Goal: Information Seeking & Learning: Learn about a topic

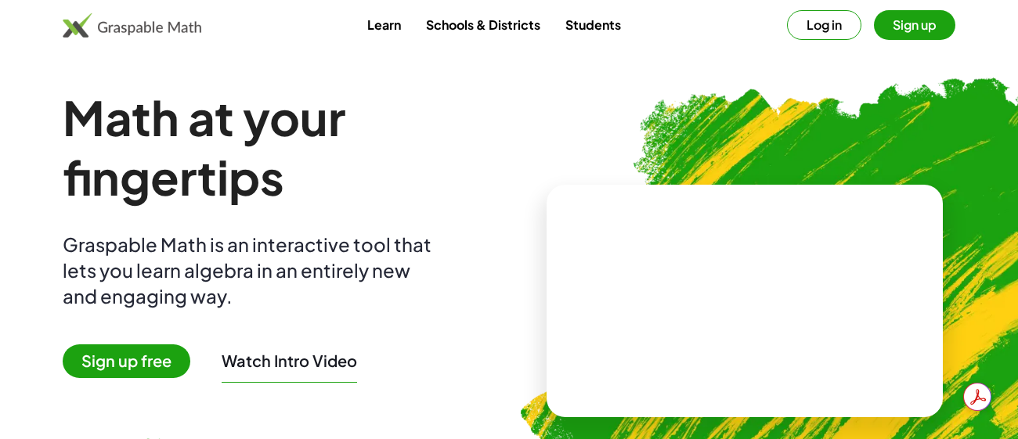
click at [848, 27] on button "Log in" at bounding box center [824, 25] width 74 height 30
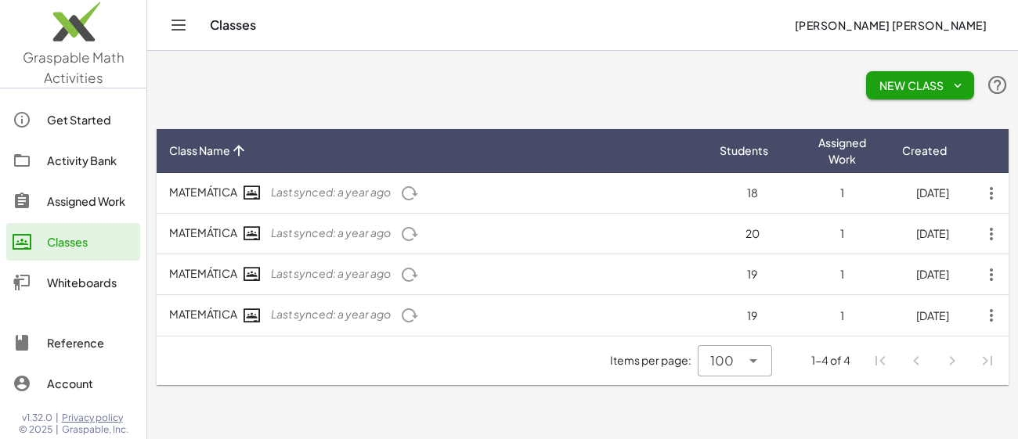
click at [98, 166] on div "Activity Bank" at bounding box center [90, 160] width 87 height 19
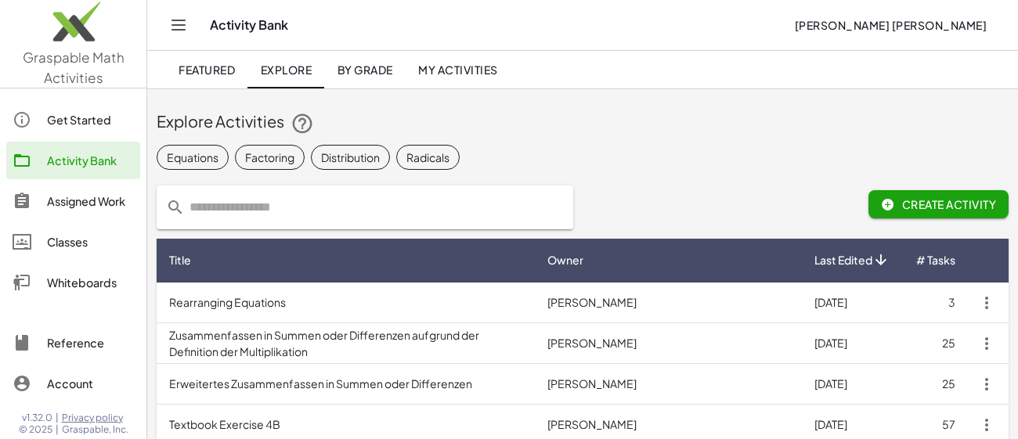
click at [176, 21] on icon "Toggle navigation" at bounding box center [178, 25] width 19 height 19
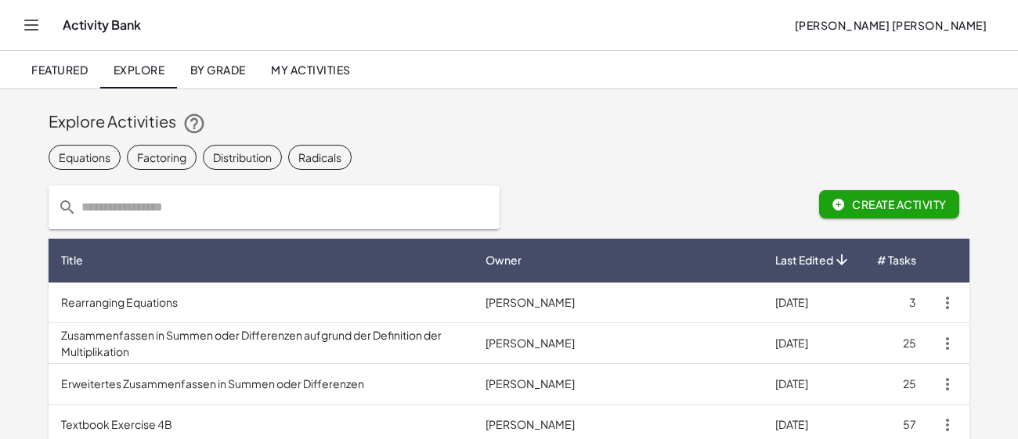
click at [384, 196] on input "text" at bounding box center [283, 208] width 413 height 44
type input "**********"
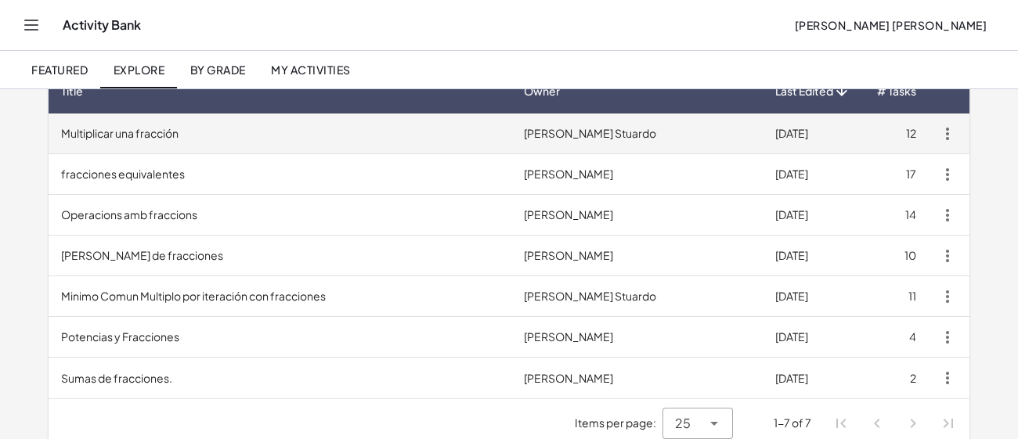
scroll to position [170, 0]
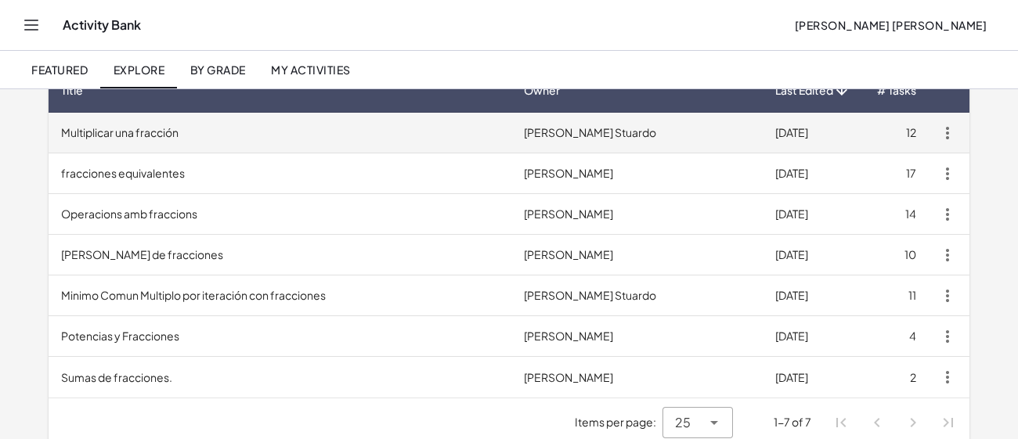
click at [229, 283] on td "Minimo Comun Multiplo por iteración con fracciones" at bounding box center [280, 296] width 463 height 41
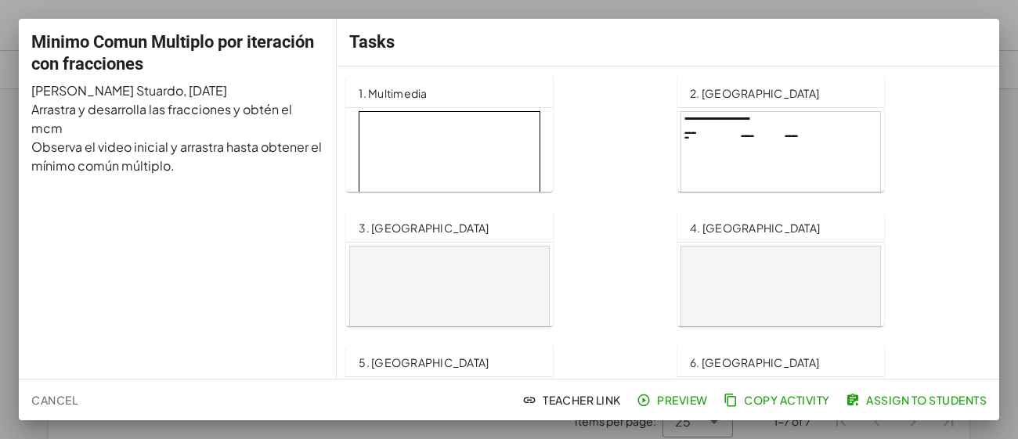
click at [768, 143] on div at bounding box center [780, 168] width 199 height 113
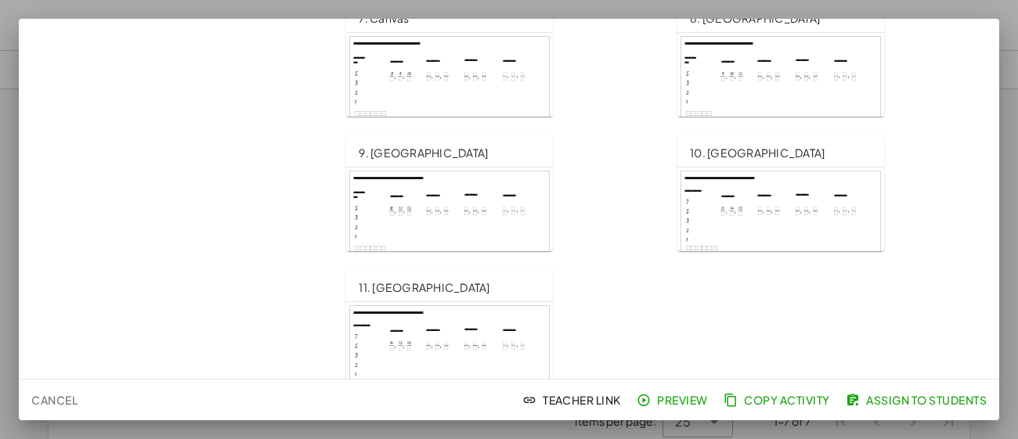
scroll to position [481, 0]
click at [46, 406] on span "Cancel" at bounding box center [54, 400] width 46 height 14
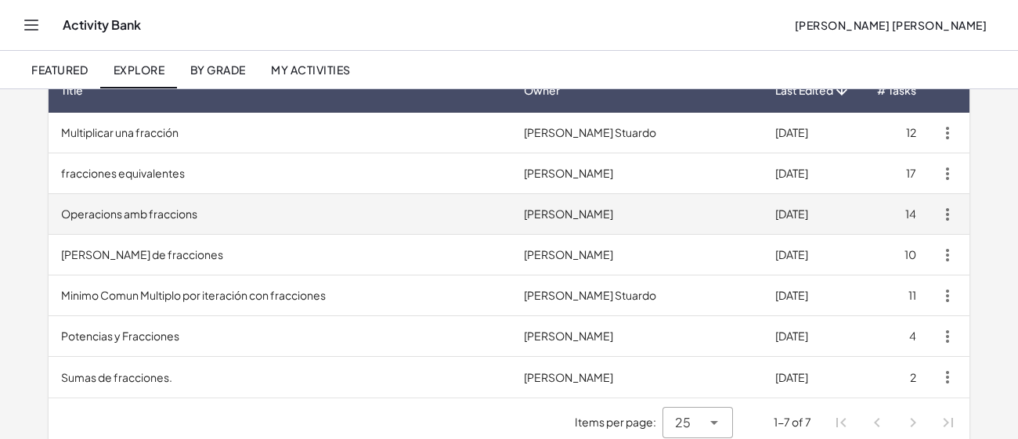
click at [139, 224] on td "Operacions amb fraccions" at bounding box center [280, 214] width 463 height 41
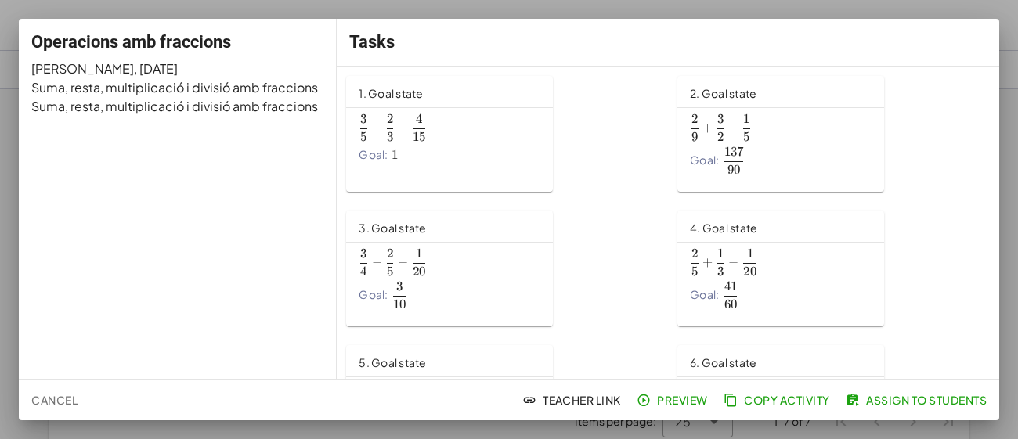
click at [457, 144] on div "3 5 + 2 3 − 4 15 \frac{3}{5}+\frac{2}{3}-\frac{4}{15} 5 3 ​ + 3 2 ​ − 15 4 ​ Go…" at bounding box center [450, 137] width 182 height 52
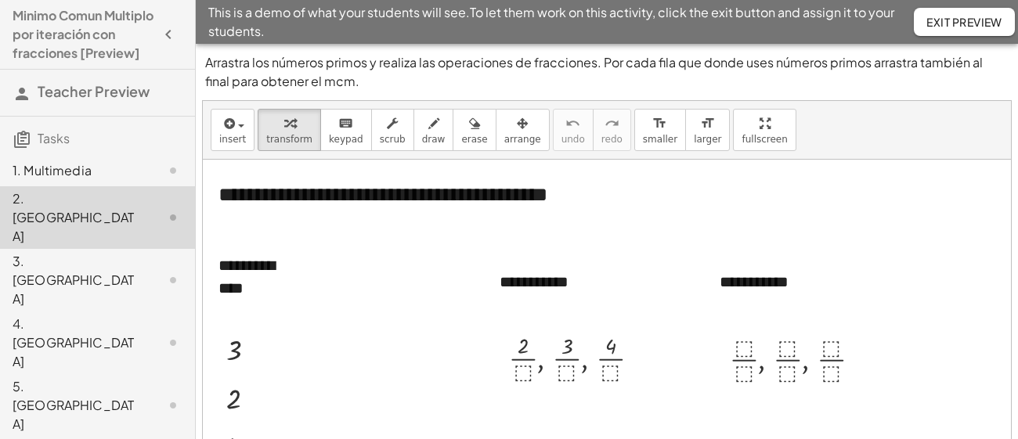
scroll to position [65, 0]
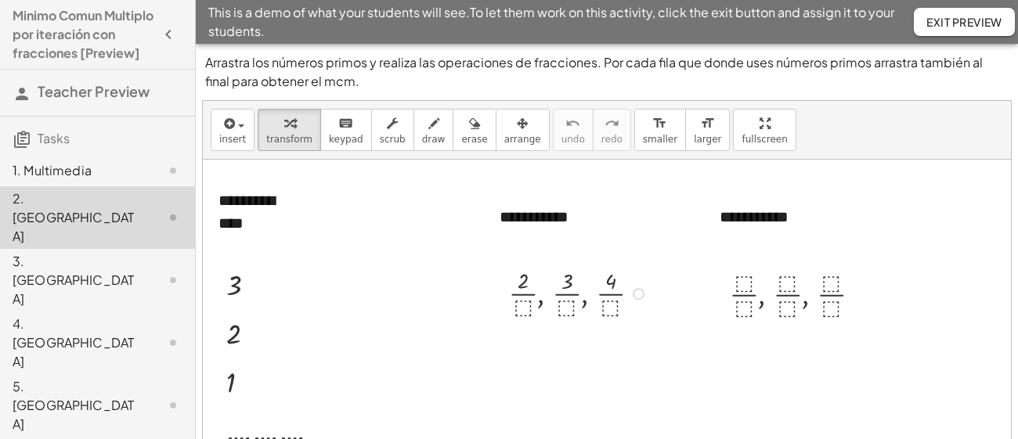
click at [522, 304] on div at bounding box center [581, 293] width 160 height 56
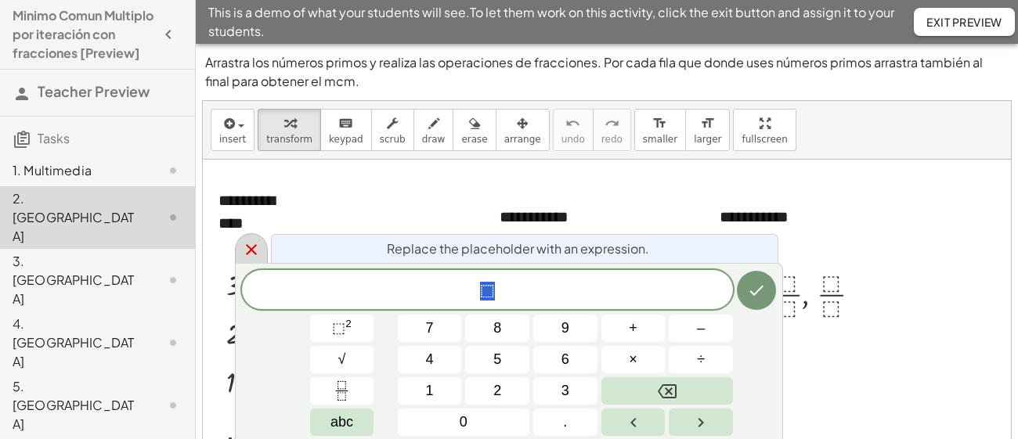
click at [247, 251] on icon at bounding box center [251, 249] width 19 height 19
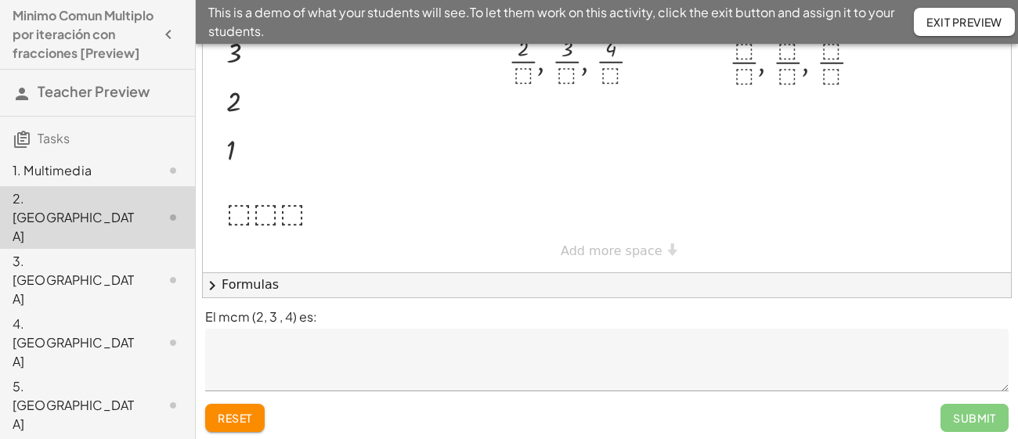
scroll to position [237, 0]
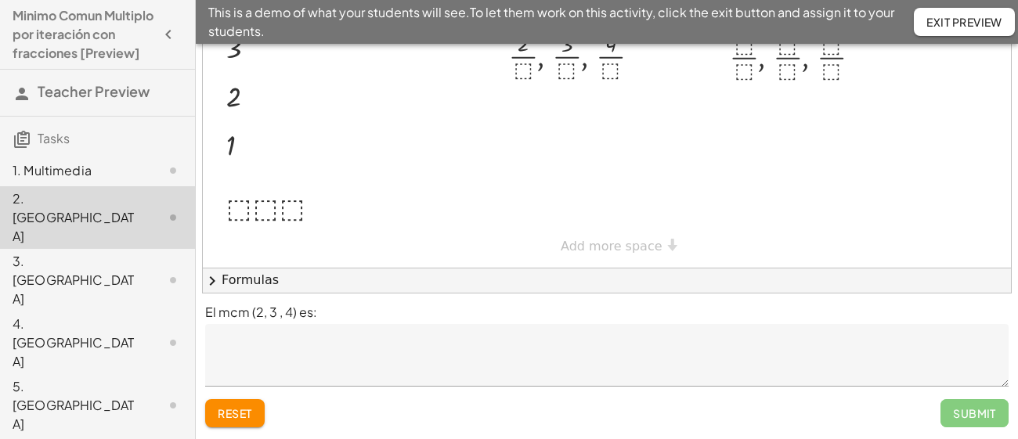
click at [59, 252] on div "3. [GEOGRAPHIC_DATA]" at bounding box center [76, 280] width 126 height 56
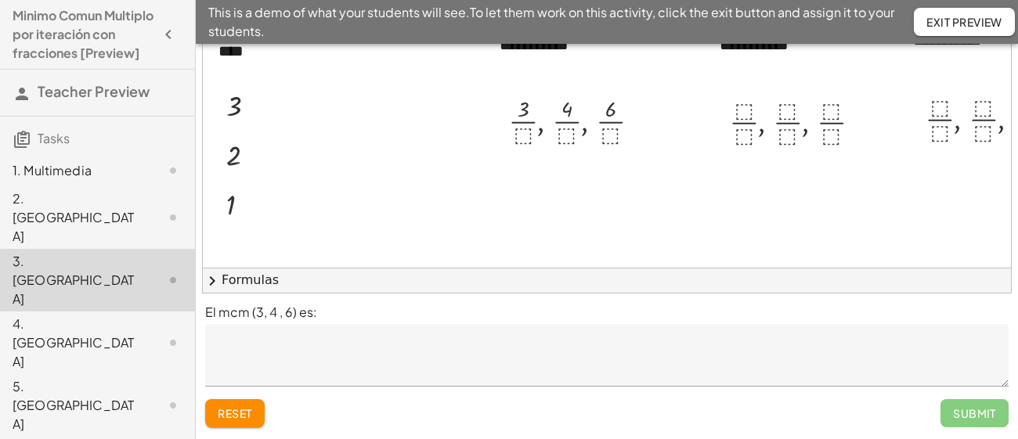
scroll to position [84, 0]
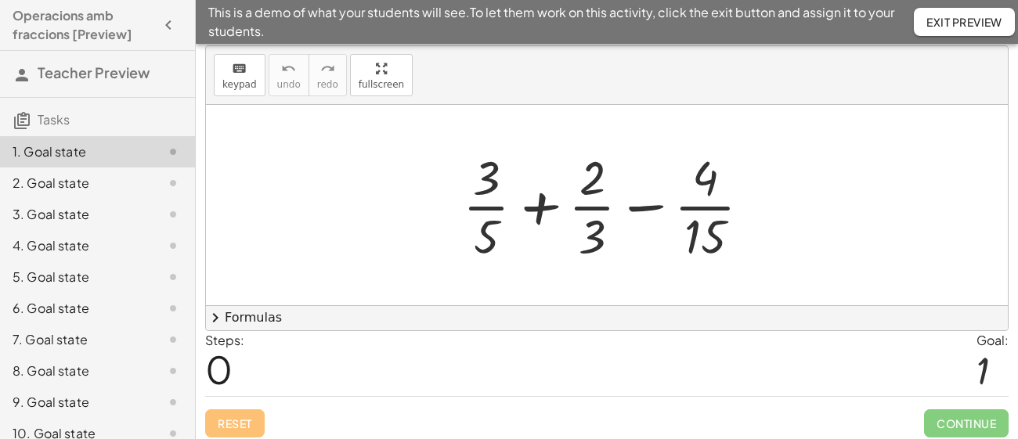
scroll to position [45, 0]
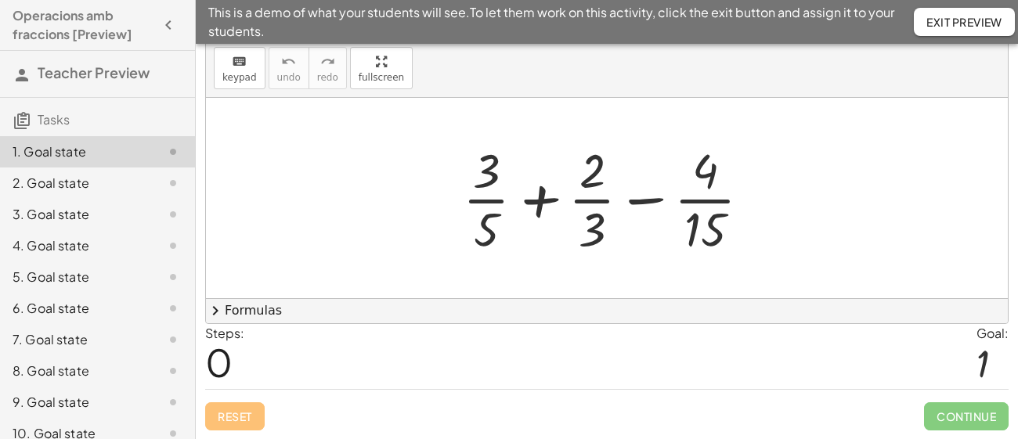
click at [81, 190] on div "2. Goal state" at bounding box center [76, 183] width 126 height 19
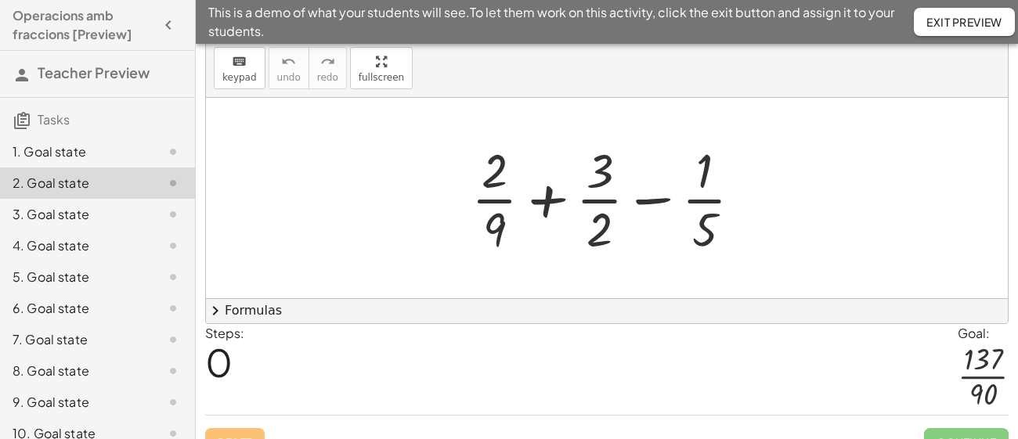
click at [78, 211] on div "3. Goal state" at bounding box center [76, 214] width 126 height 19
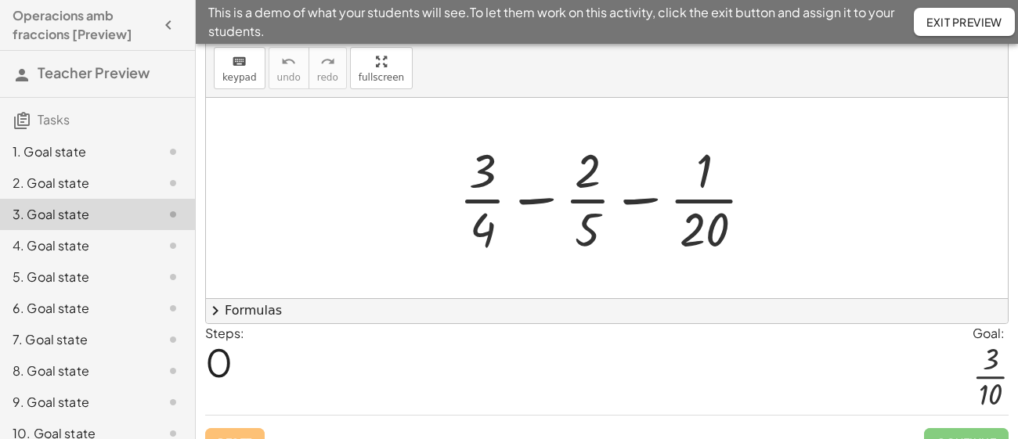
click at [77, 276] on div "5. Goal state" at bounding box center [76, 277] width 126 height 19
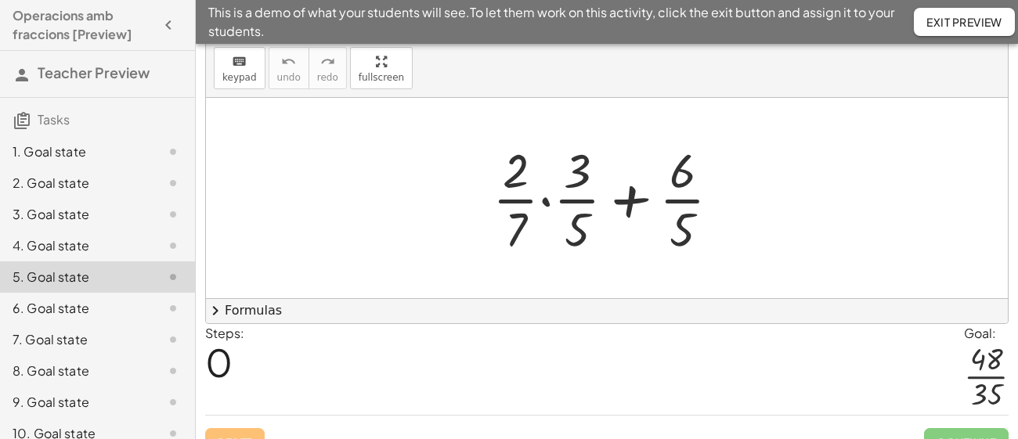
click at [67, 338] on div "7. Goal state" at bounding box center [76, 339] width 126 height 19
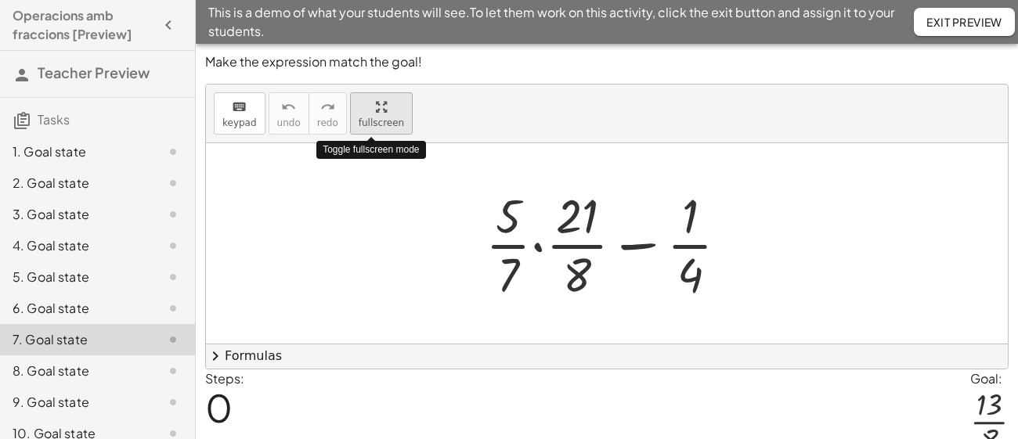
click at [368, 204] on div "Make the expression match the goal! keyboard keypad undo undo redo redo fullscr…" at bounding box center [607, 278] width 822 height 468
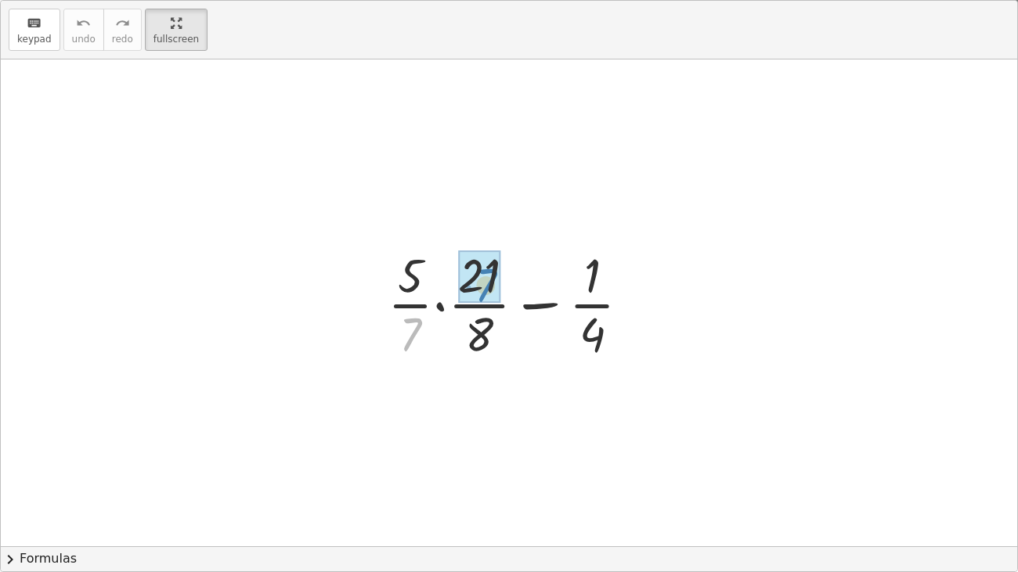
drag, startPoint x: 413, startPoint y: 335, endPoint x: 489, endPoint y: 286, distance: 89.9
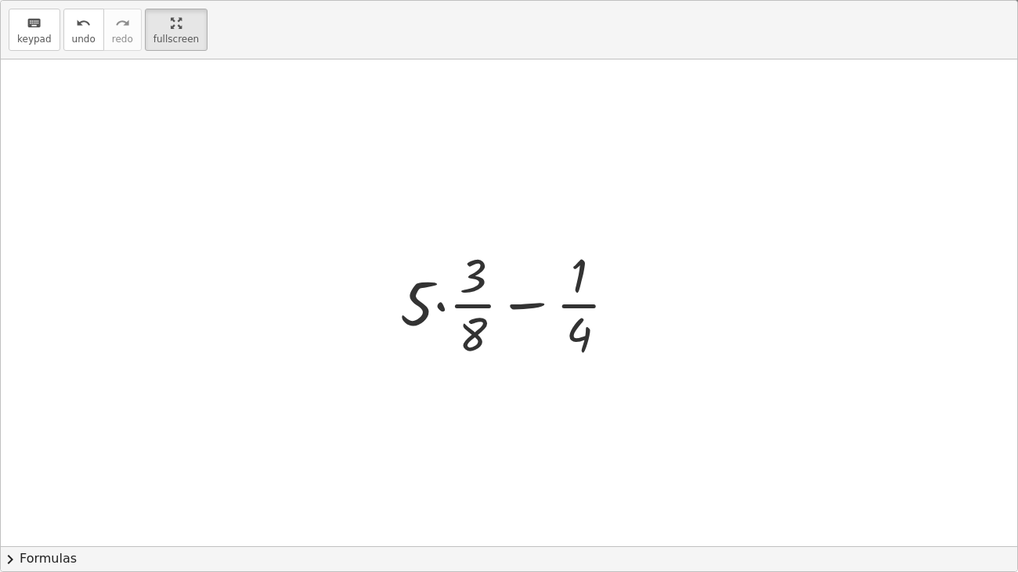
click at [441, 310] on div at bounding box center [514, 303] width 245 height 121
click at [441, 310] on div at bounding box center [514, 303] width 231 height 121
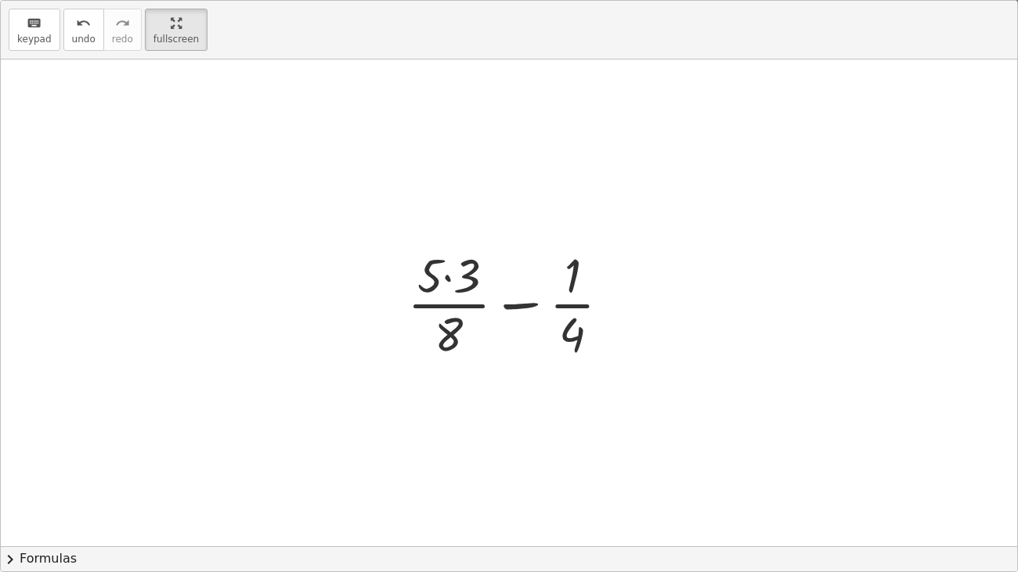
click at [447, 280] on div at bounding box center [514, 303] width 231 height 121
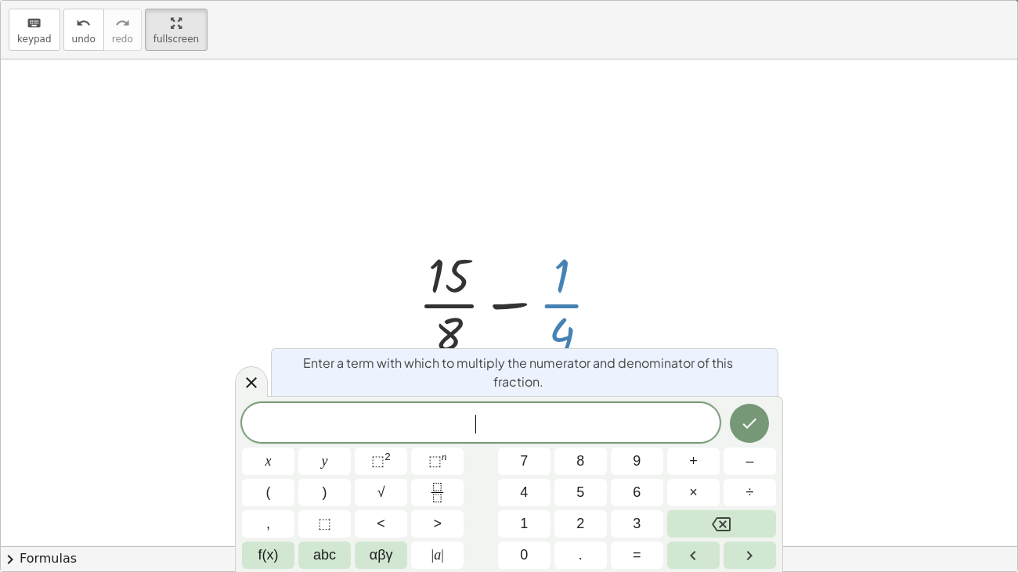
click at [569, 309] on div at bounding box center [515, 303] width 210 height 121
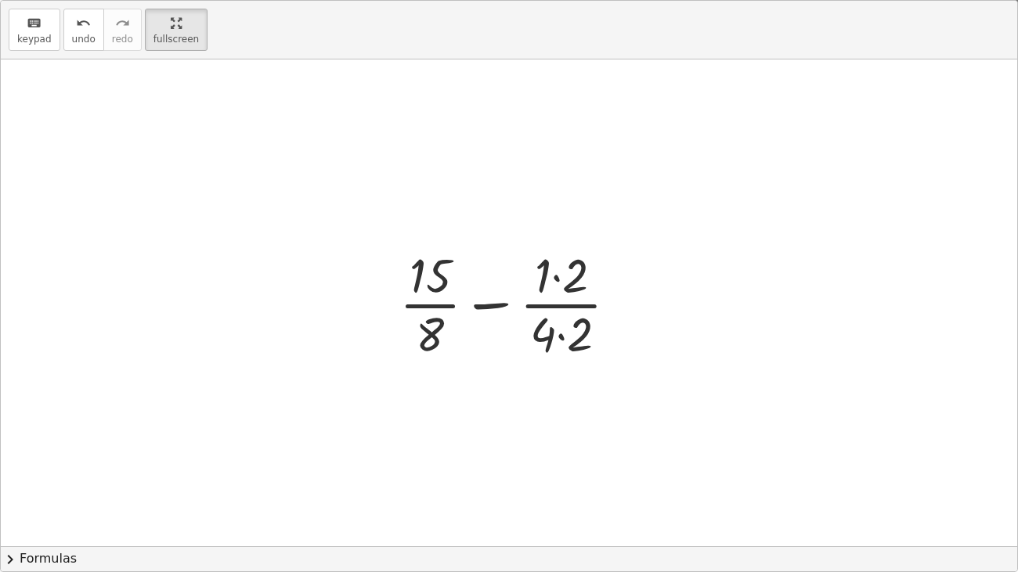
click at [562, 337] on div at bounding box center [515, 303] width 247 height 121
click at [556, 279] on div at bounding box center [514, 303] width 237 height 121
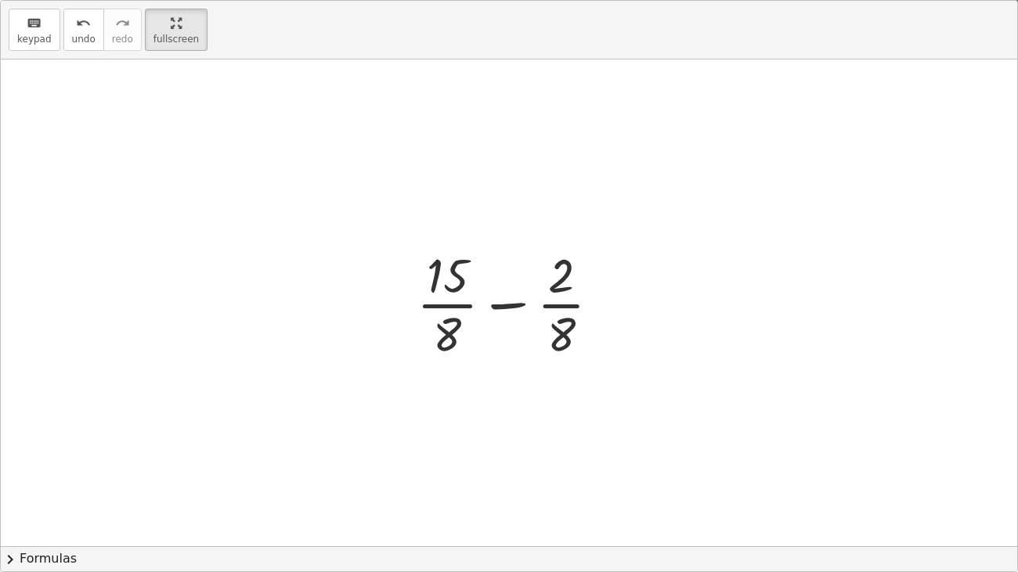
click at [512, 308] on div at bounding box center [515, 303] width 212 height 121
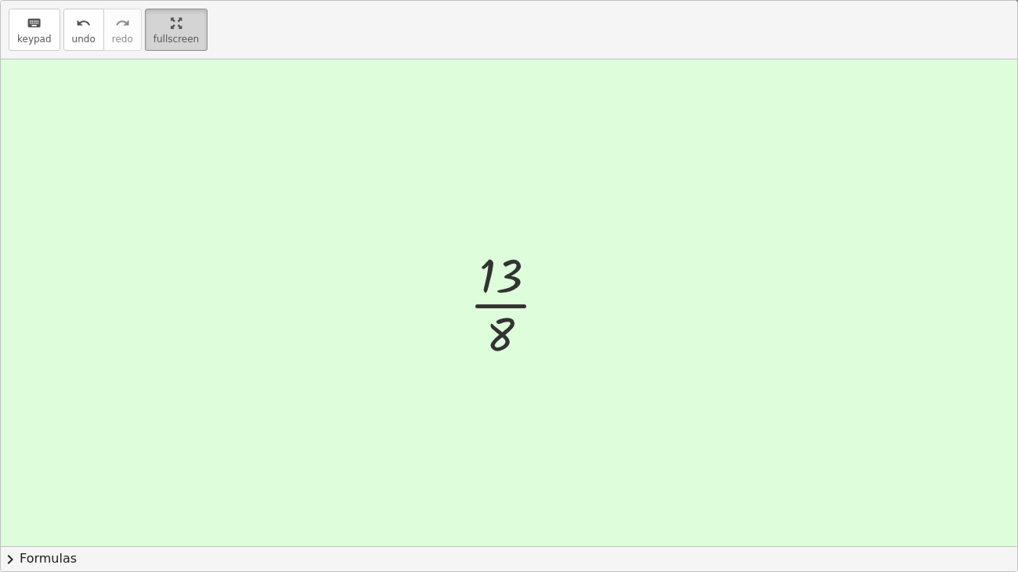
click at [162, 0] on html "Operacions amb fraccions [Preview] Teacher Preview Tasks 1. Goal state 2. Goal …" at bounding box center [509, 286] width 1018 height 572
